Goal: Task Accomplishment & Management: Use online tool/utility

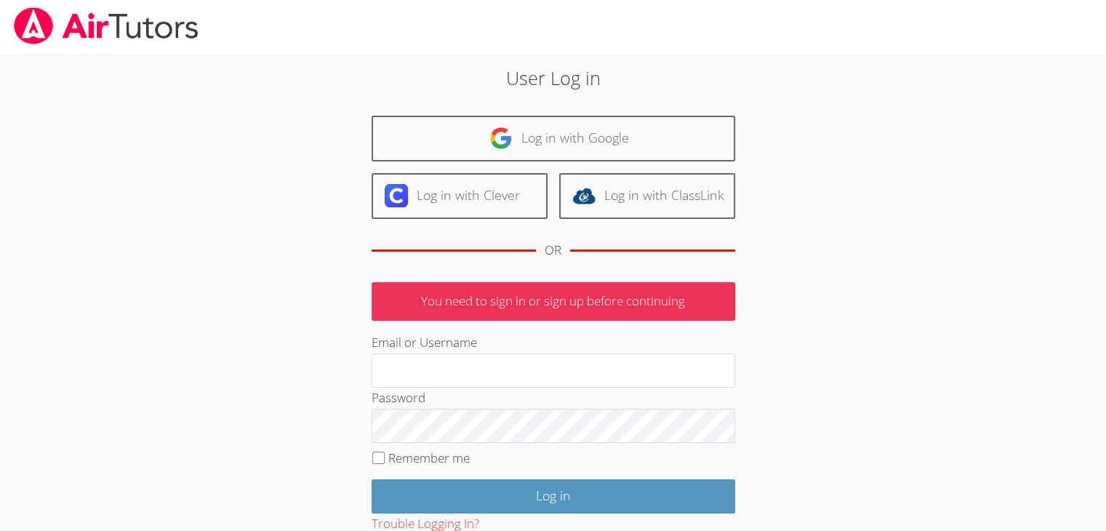
click at [372, 479] on input "Log in" at bounding box center [554, 496] width 364 height 34
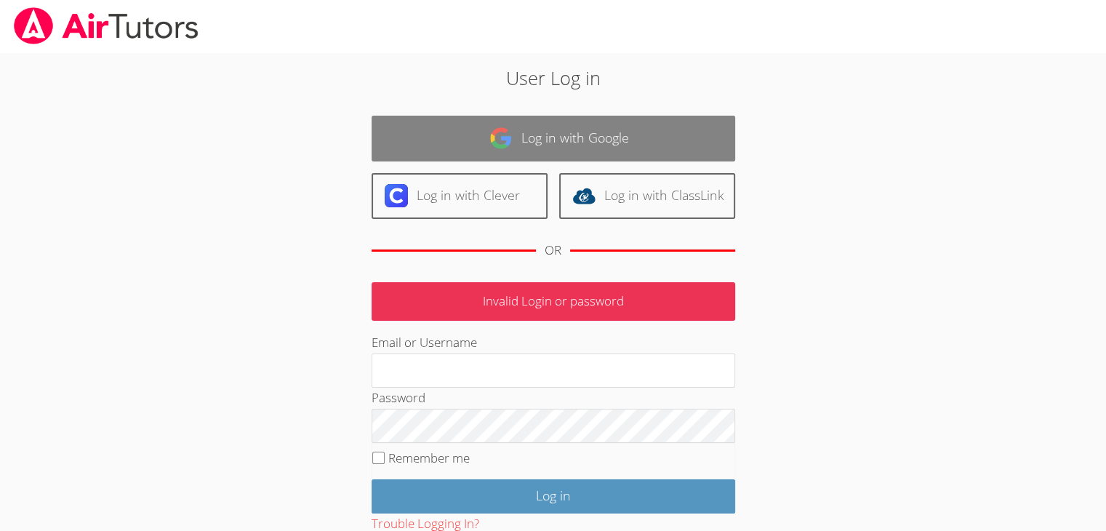
click at [574, 133] on link "Log in with Google" at bounding box center [554, 139] width 364 height 46
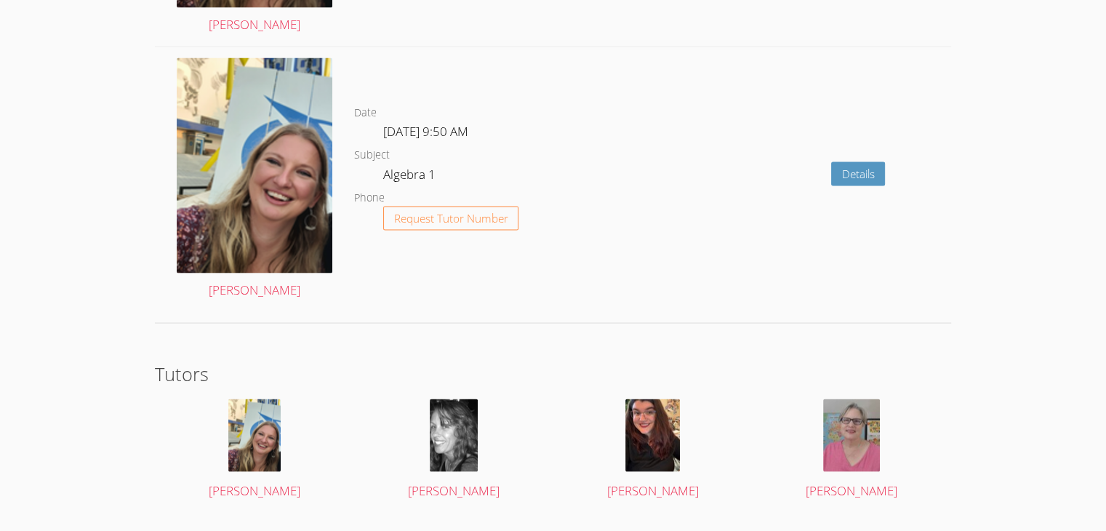
scroll to position [2736, 0]
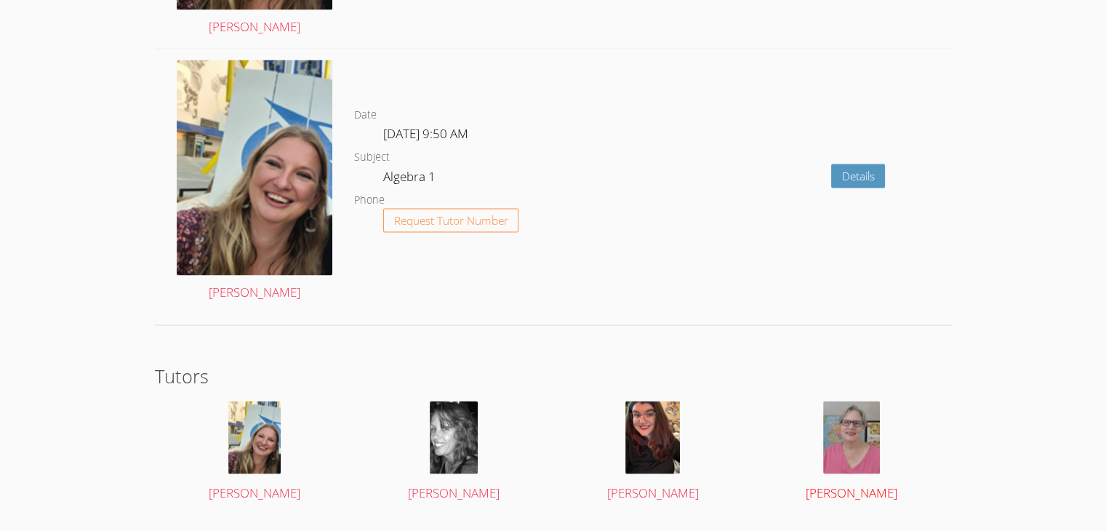
click at [838, 472] on link "[PERSON_NAME]" at bounding box center [851, 452] width 167 height 103
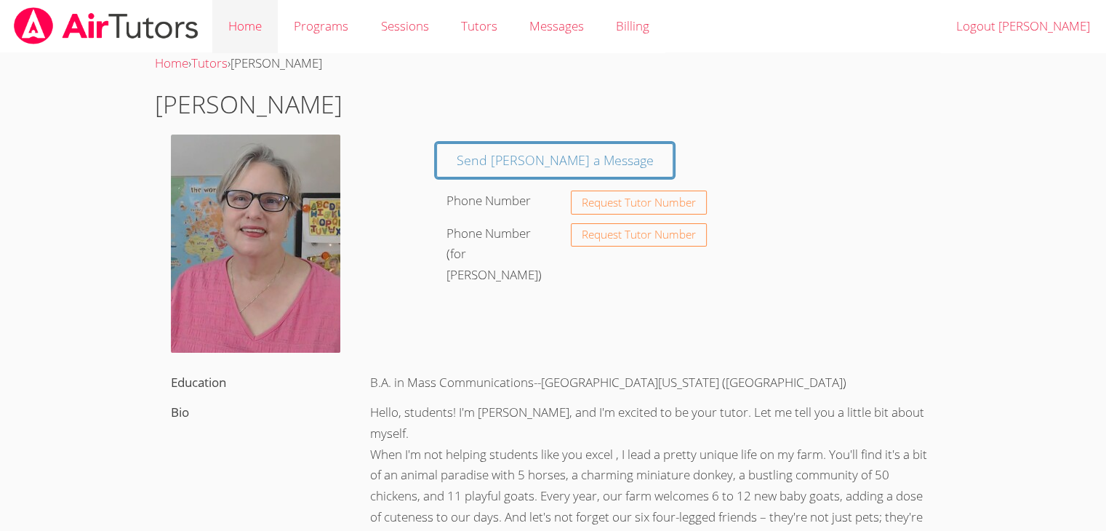
click at [257, 27] on link "Home" at bounding box center [244, 26] width 65 height 53
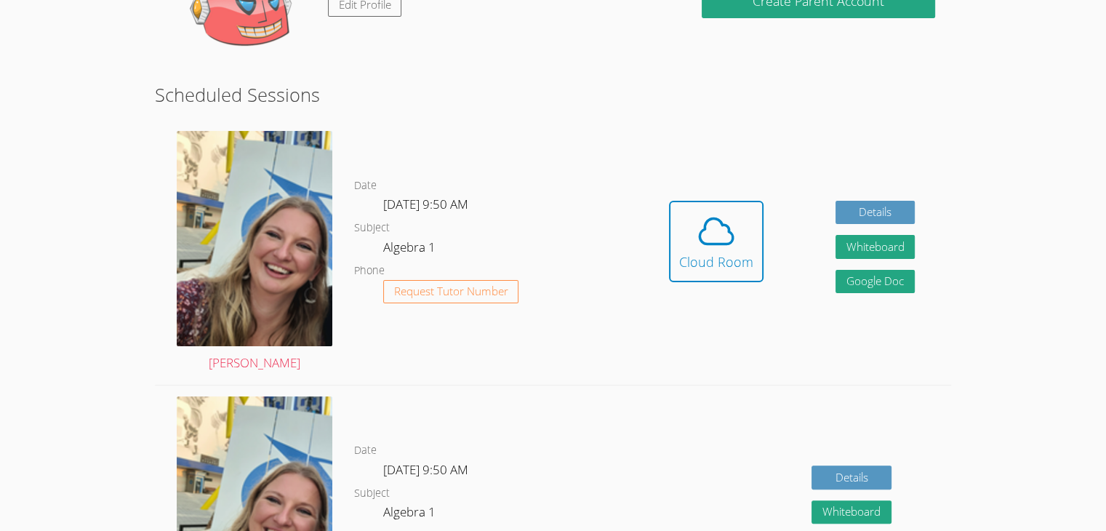
scroll to position [231, 0]
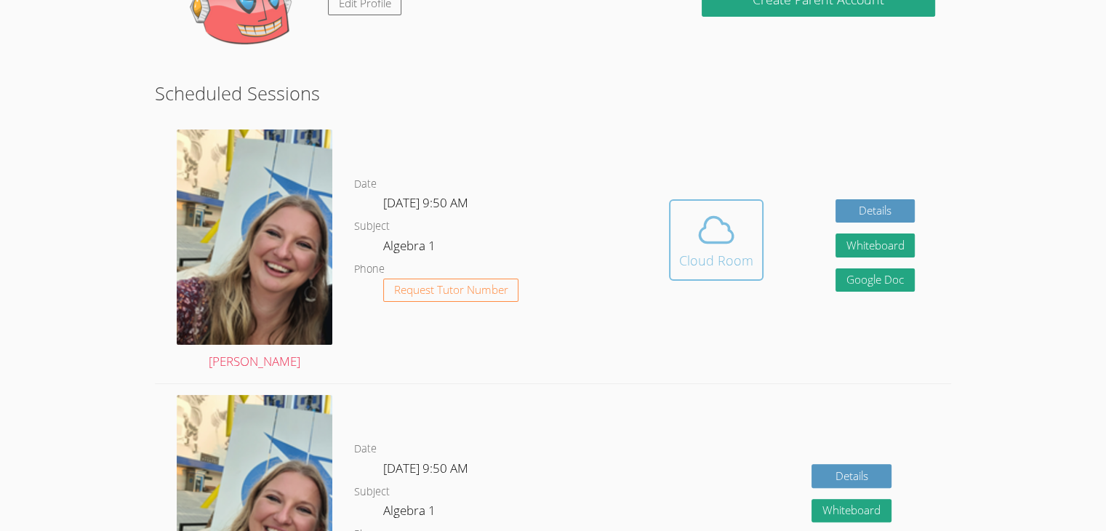
click at [718, 245] on icon at bounding box center [716, 229] width 41 height 41
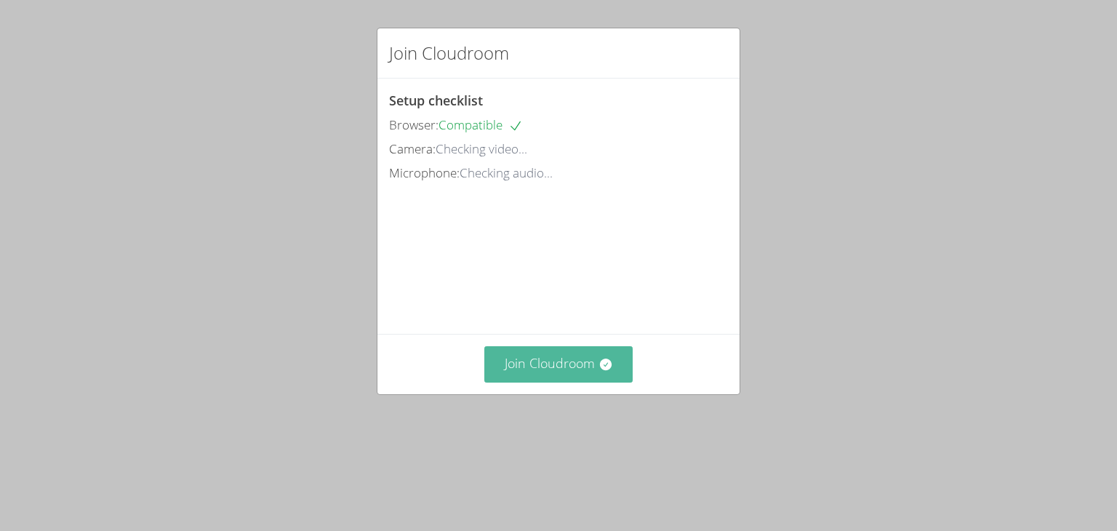
click at [580, 382] on button "Join Cloudroom" at bounding box center [558, 364] width 149 height 36
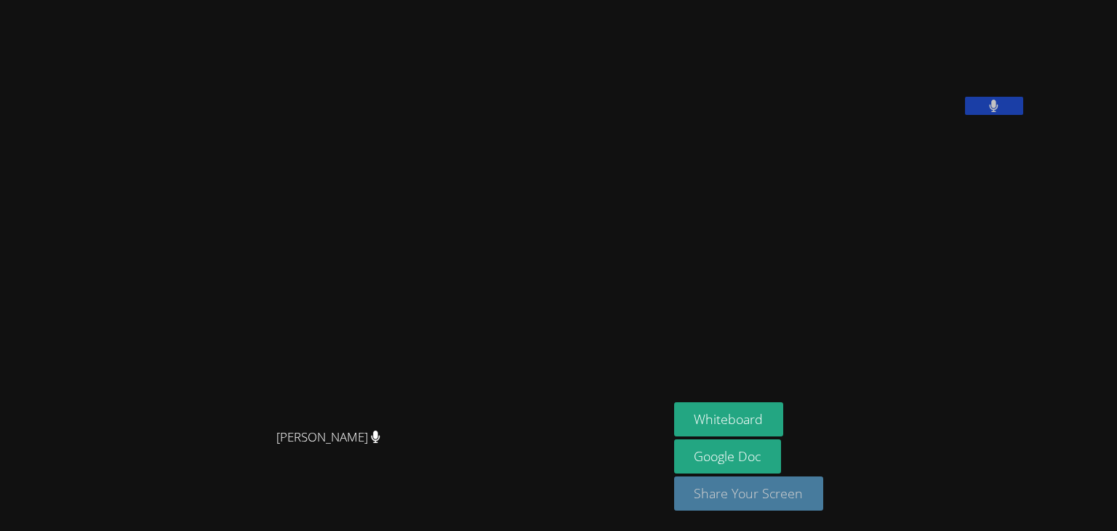
click at [824, 501] on button "Share Your Screen" at bounding box center [749, 493] width 150 height 34
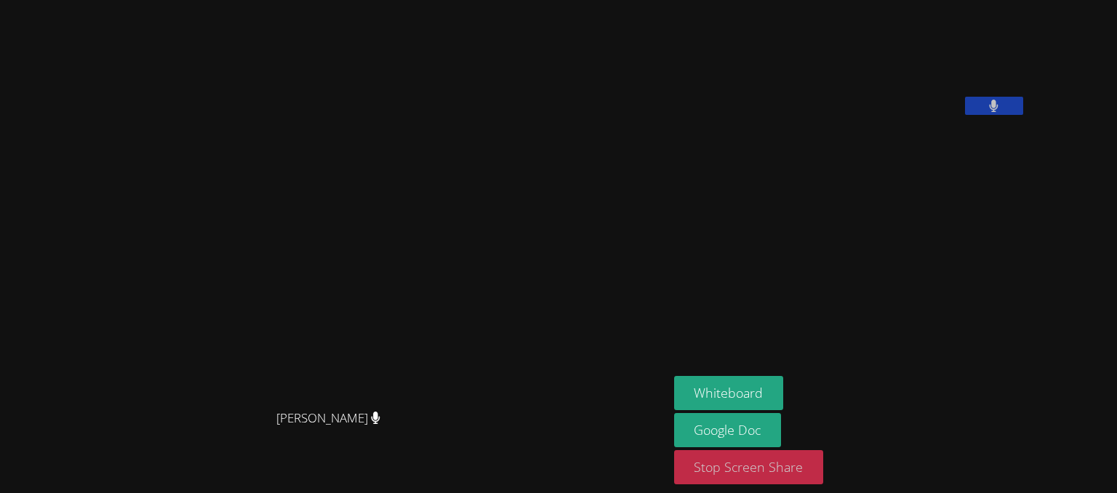
click at [824, 475] on button "Stop Screen Share" at bounding box center [749, 467] width 150 height 34
